Goal: Complete application form

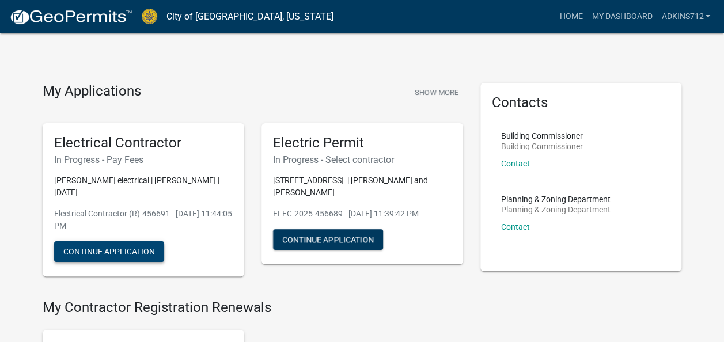
click at [146, 241] on button "Continue Application" at bounding box center [109, 251] width 110 height 21
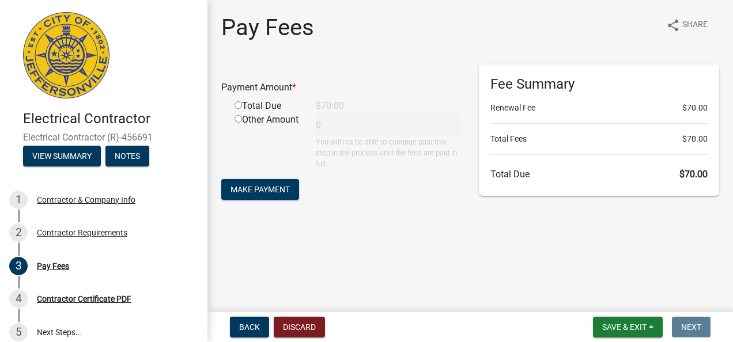
click at [262, 109] on div "Total Due" at bounding box center [266, 106] width 81 height 14
click at [236, 107] on input "radio" at bounding box center [238, 104] width 7 height 7
radio input "true"
type input "70"
click at [288, 197] on button "Make Payment" at bounding box center [260, 189] width 78 height 21
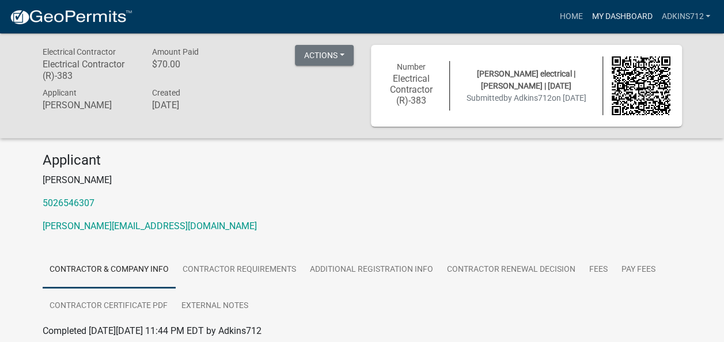
click at [624, 20] on link "My Dashboard" at bounding box center [622, 17] width 70 height 22
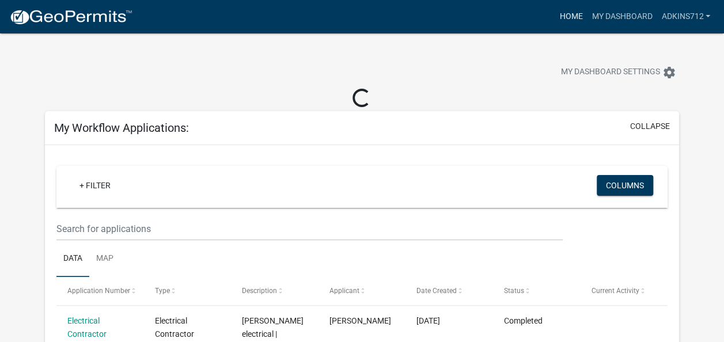
click at [561, 19] on link "Home" at bounding box center [571, 17] width 32 height 22
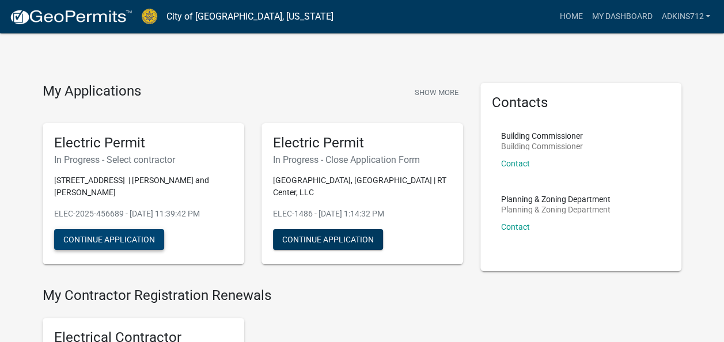
click at [141, 229] on button "Continue Application" at bounding box center [109, 239] width 110 height 21
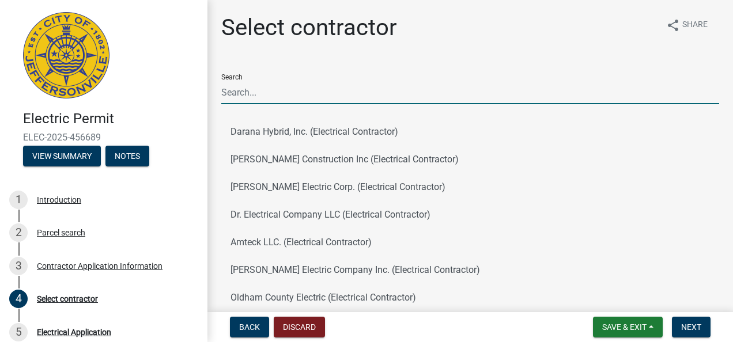
click at [464, 87] on input "Search" at bounding box center [470, 93] width 498 height 24
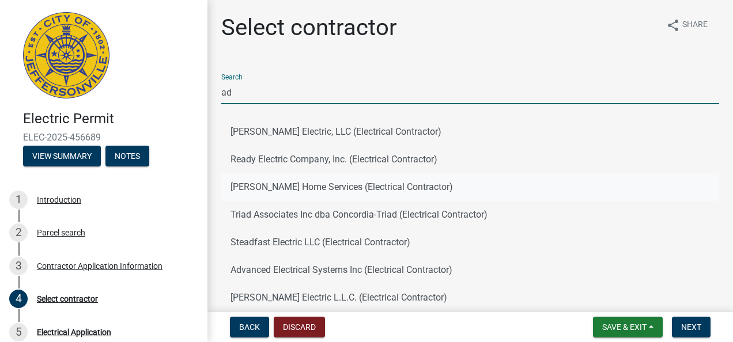
type input "[PERSON_NAME]"
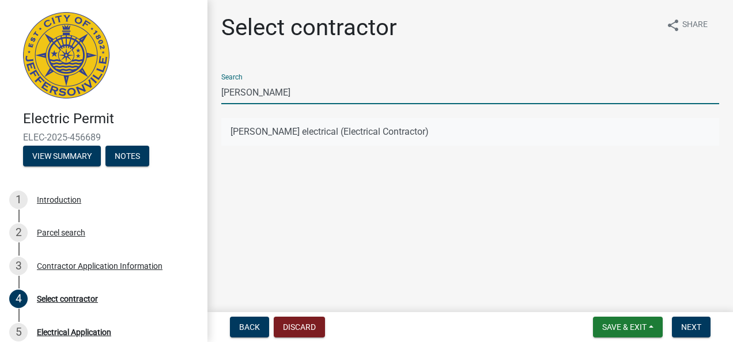
click at [377, 131] on button "[PERSON_NAME] electrical (Electrical Contractor)" at bounding box center [470, 132] width 498 height 28
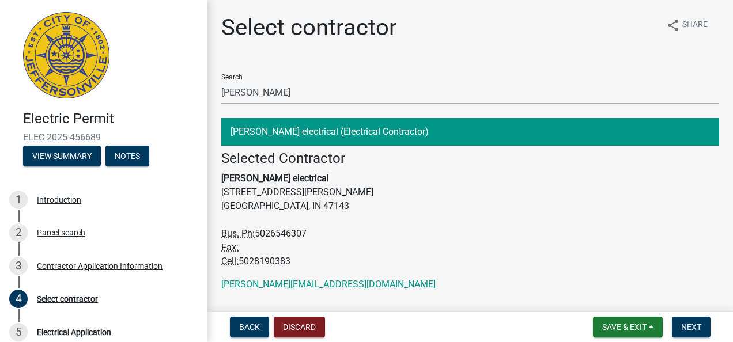
scroll to position [29, 0]
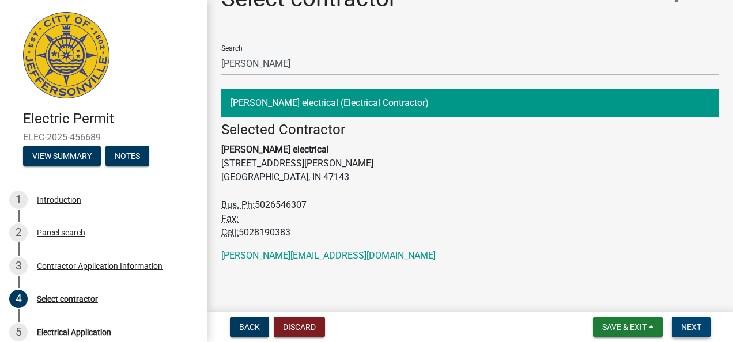
click at [697, 328] on span "Next" at bounding box center [691, 327] width 20 height 9
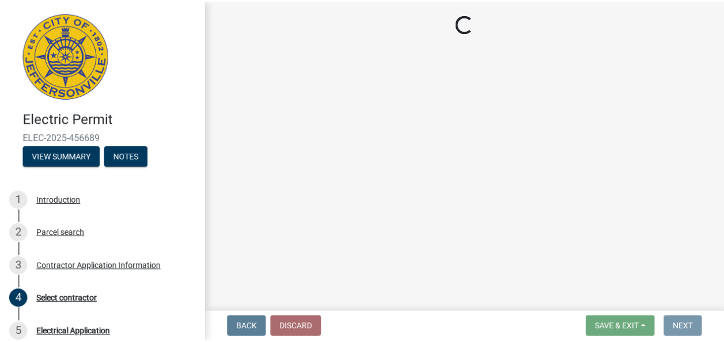
scroll to position [0, 0]
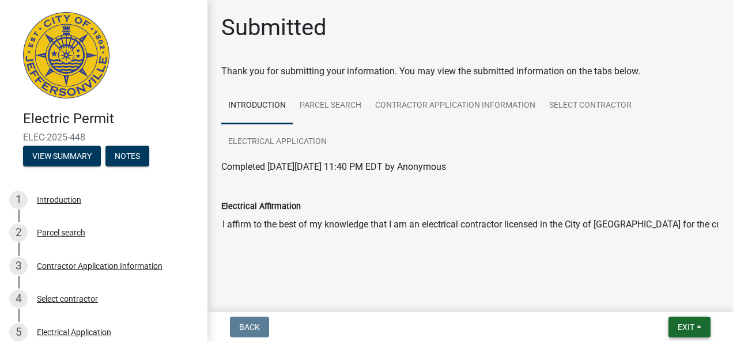
click at [689, 328] on span "Exit" at bounding box center [686, 327] width 17 height 9
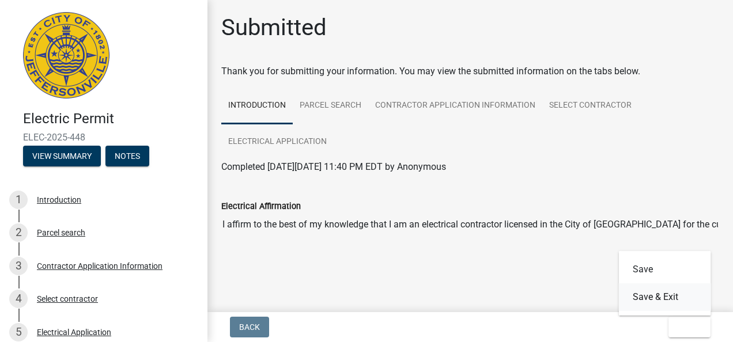
click at [680, 300] on button "Save & Exit" at bounding box center [665, 298] width 92 height 28
